Goal: Information Seeking & Learning: Learn about a topic

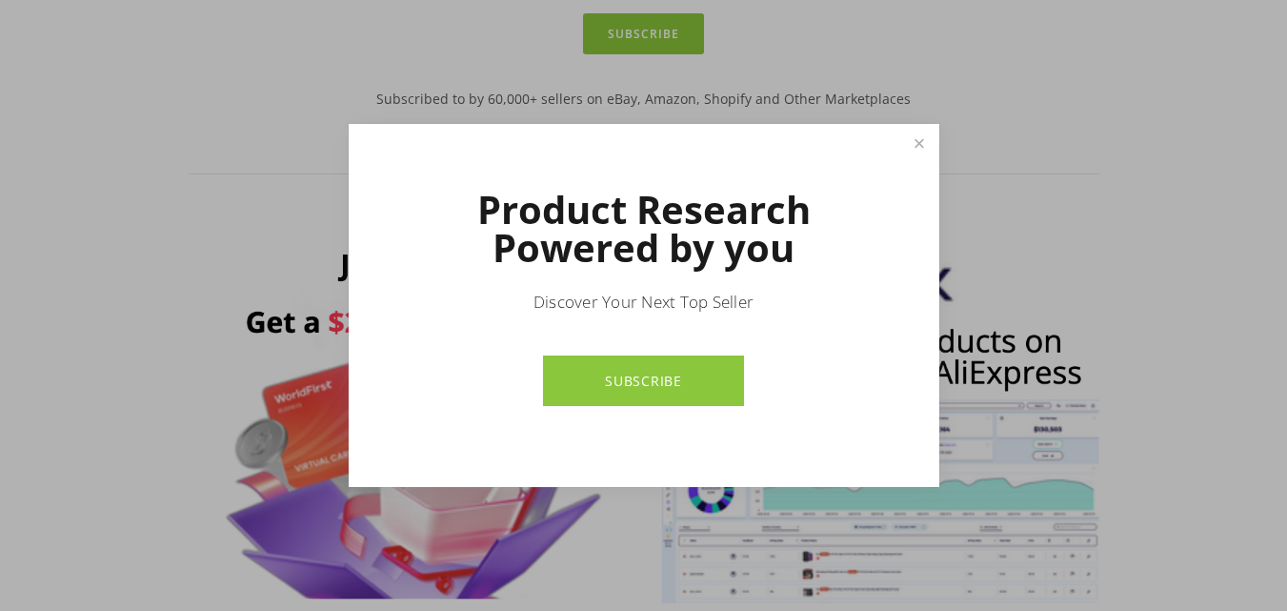
scroll to position [703, 0]
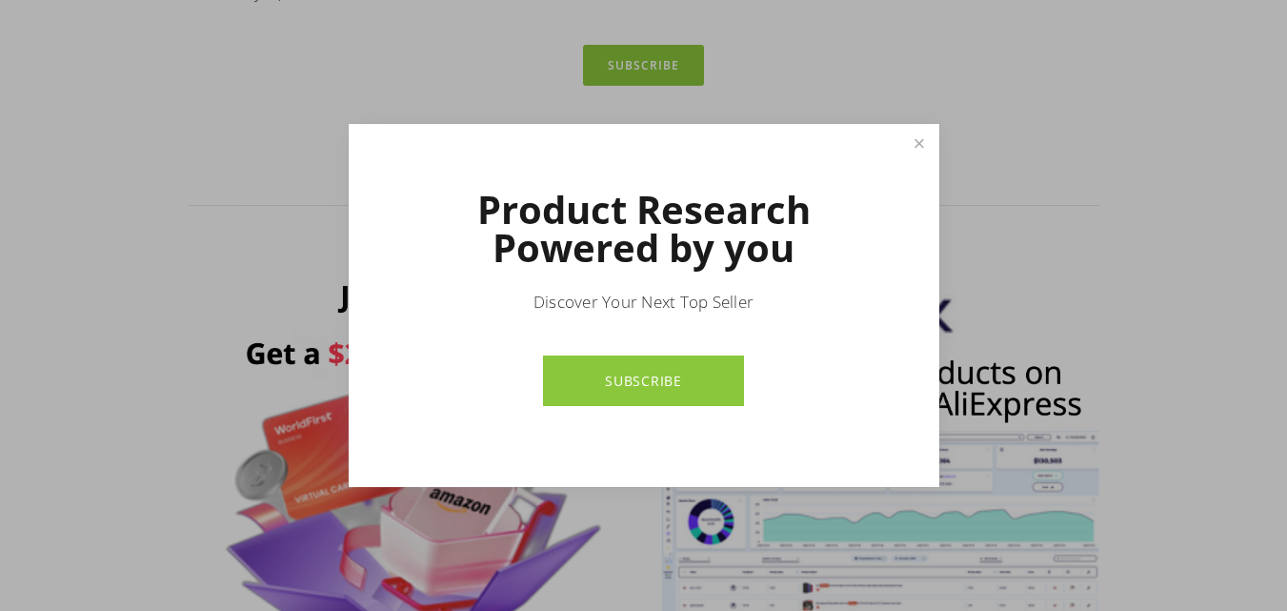
drag, startPoint x: 1290, startPoint y: 38, endPoint x: 1290, endPoint y: 82, distance: 43.8
click at [921, 136] on link "Close" at bounding box center [918, 143] width 33 height 33
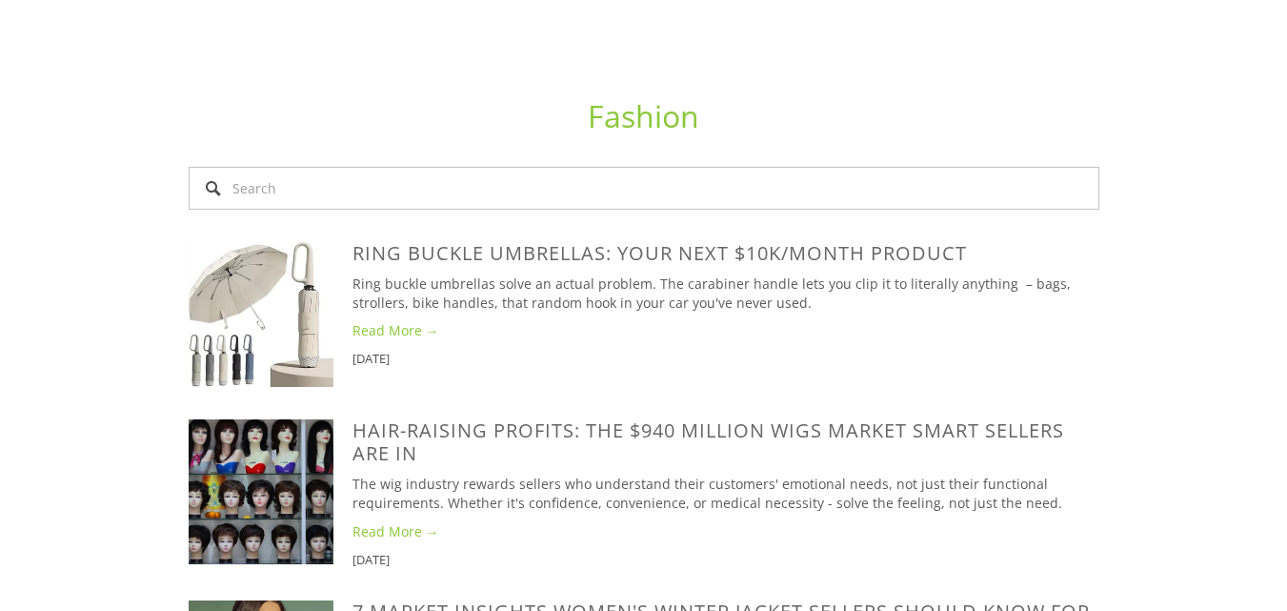
scroll to position [0, 0]
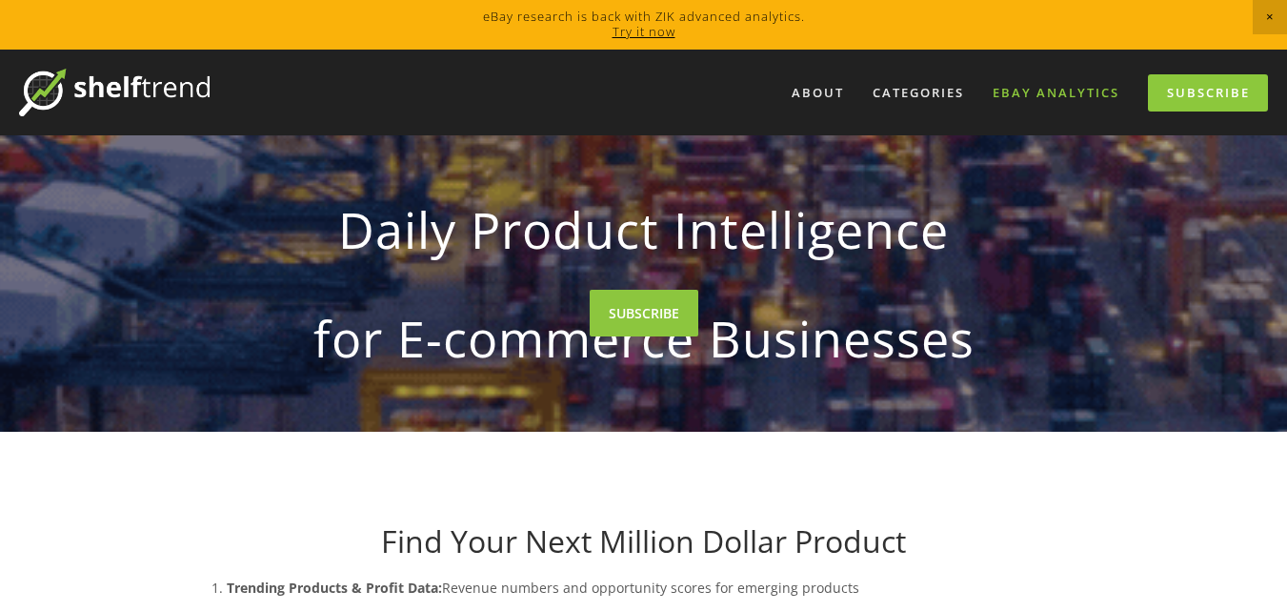
click at [1091, 91] on link "eBay Analytics" at bounding box center [1057, 92] width 152 height 31
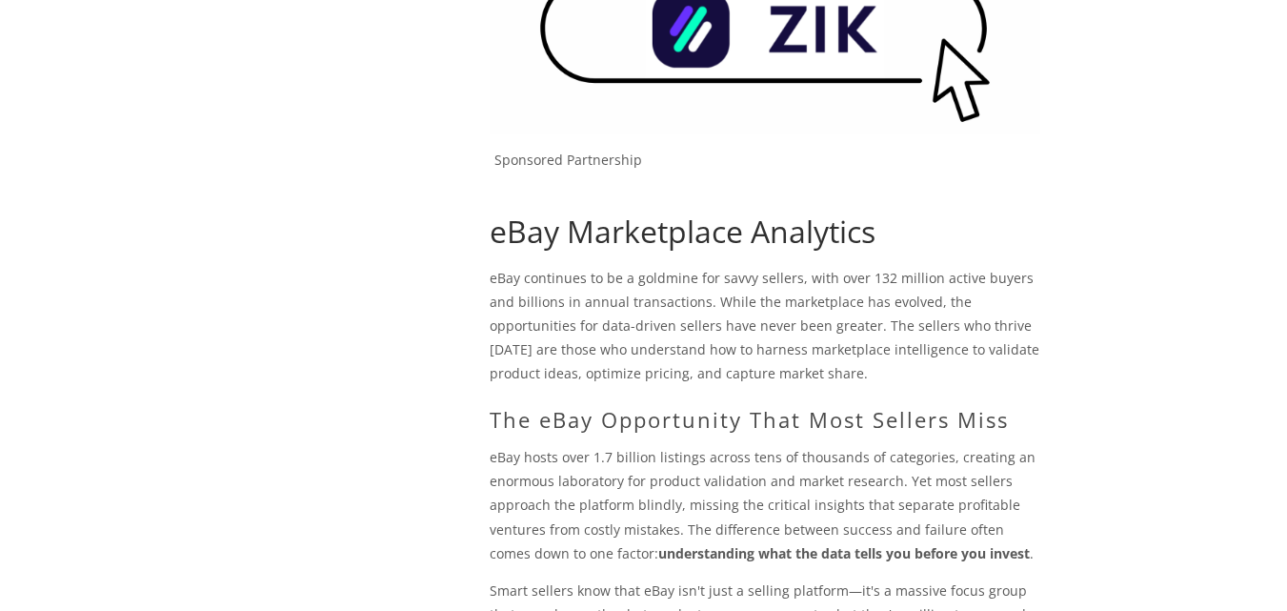
scroll to position [170, 0]
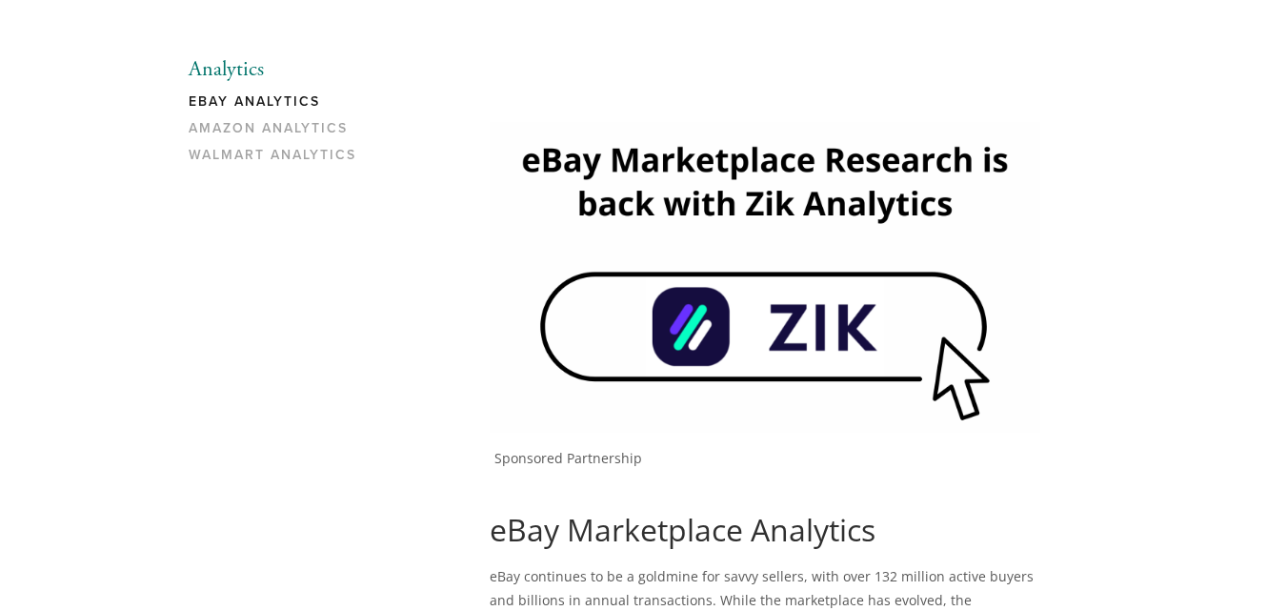
click at [832, 337] on img at bounding box center [765, 277] width 551 height 310
